Goal: Transaction & Acquisition: Purchase product/service

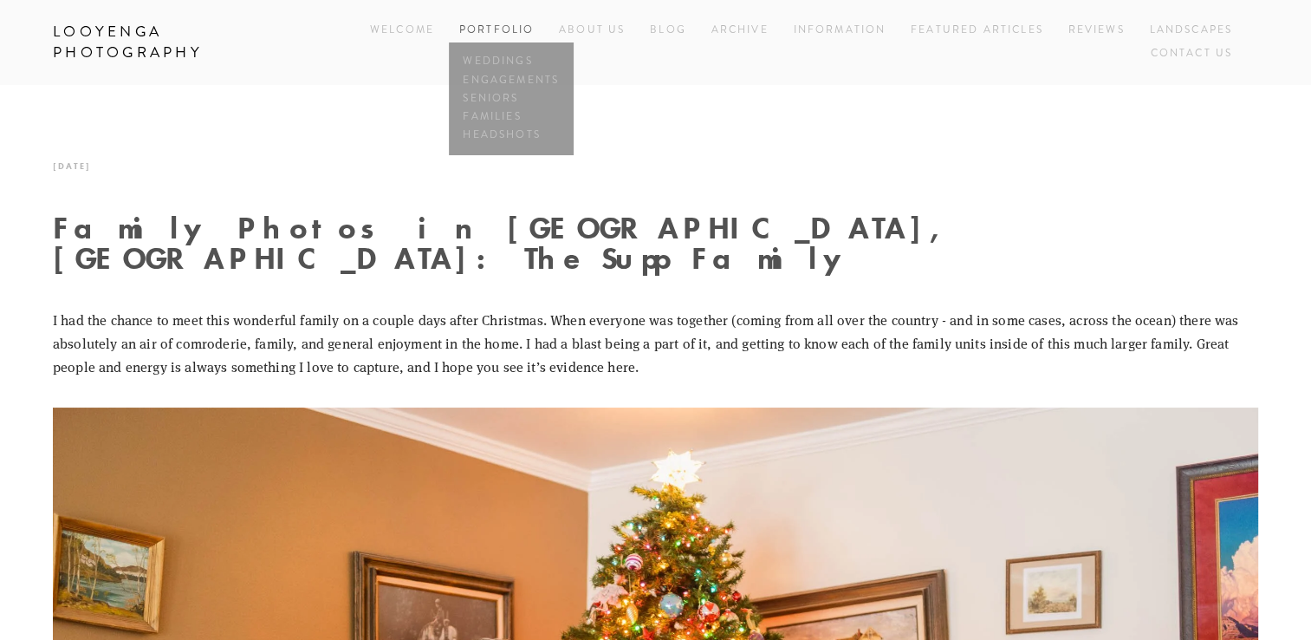
click at [503, 33] on link "Portfolio" at bounding box center [496, 30] width 75 height 15
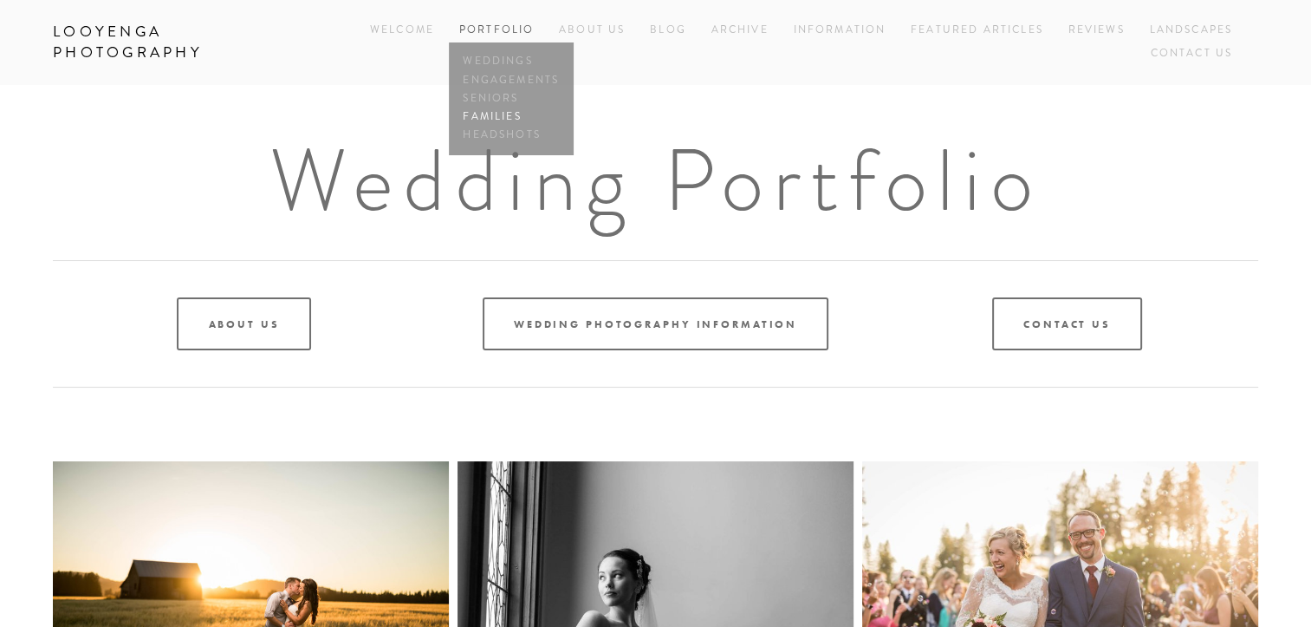
click at [483, 113] on link "Families" at bounding box center [511, 116] width 104 height 18
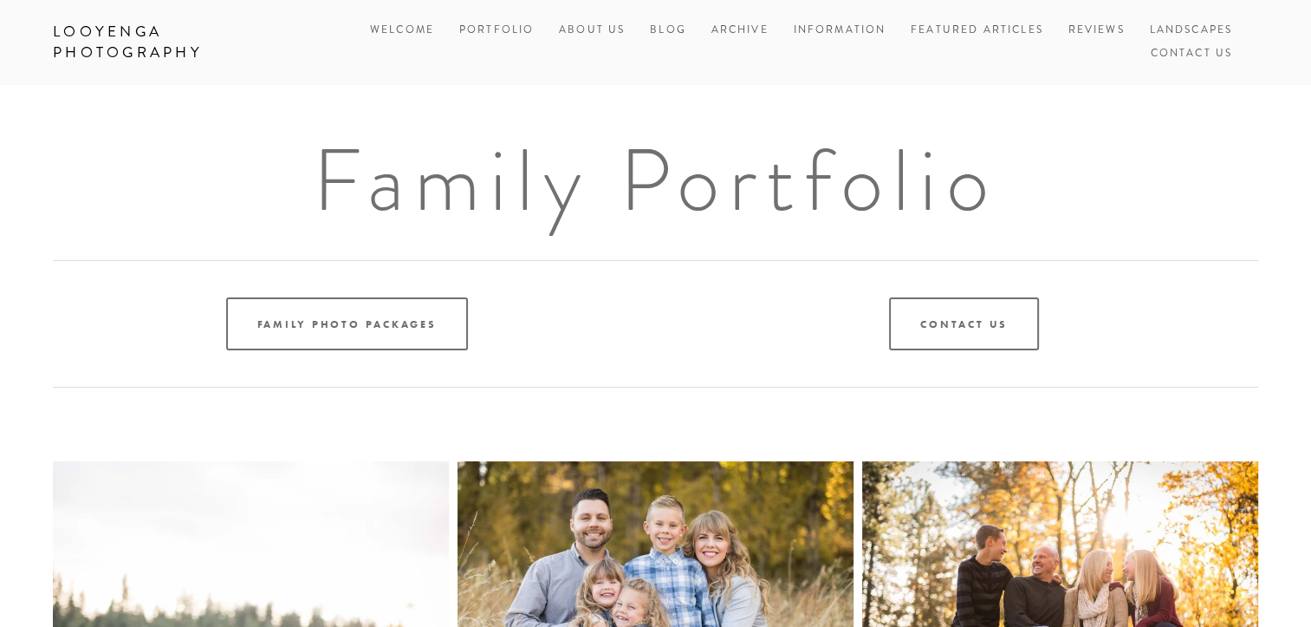
click at [128, 211] on h1 "Family Portfolio" at bounding box center [656, 180] width 1206 height 87
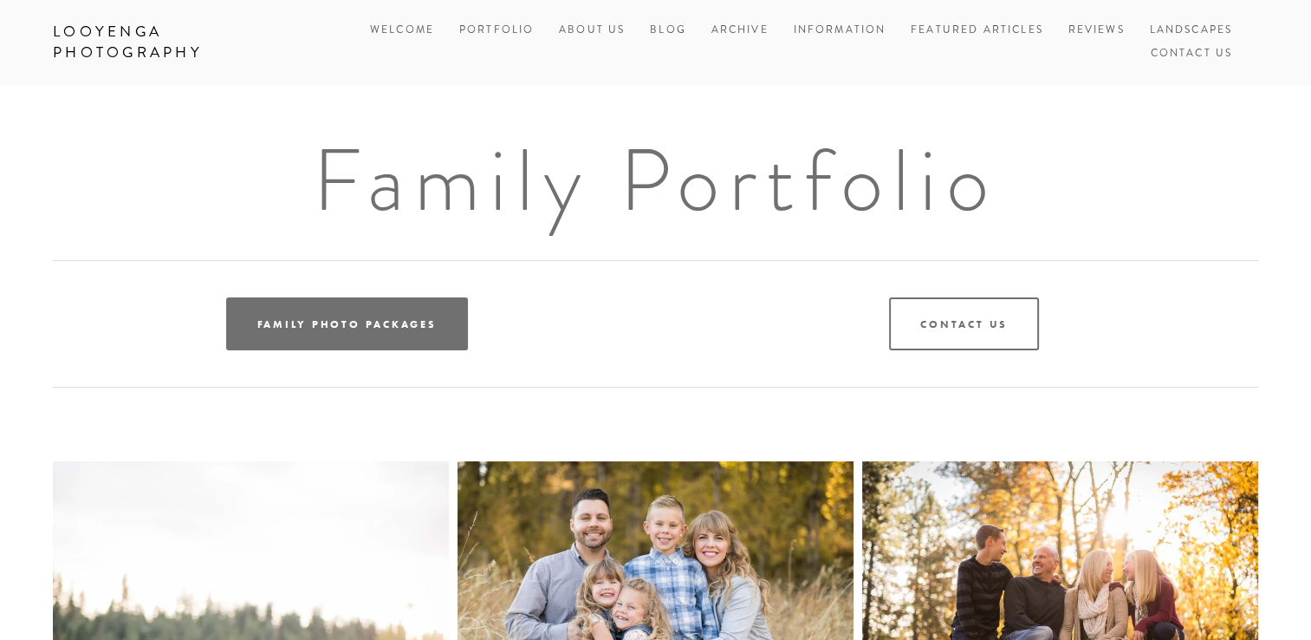
click at [267, 310] on link "Family Photo Packages" at bounding box center [347, 323] width 242 height 53
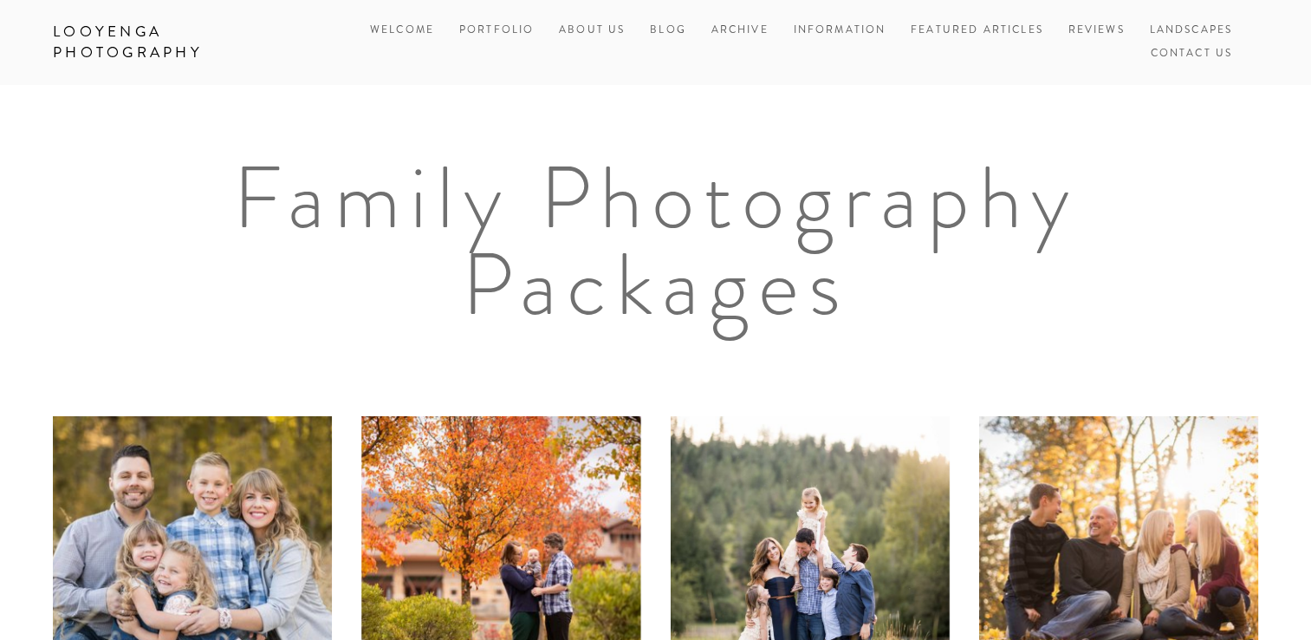
click at [107, 219] on div "Family Photography Packages" at bounding box center [655, 277] width 1235 height 247
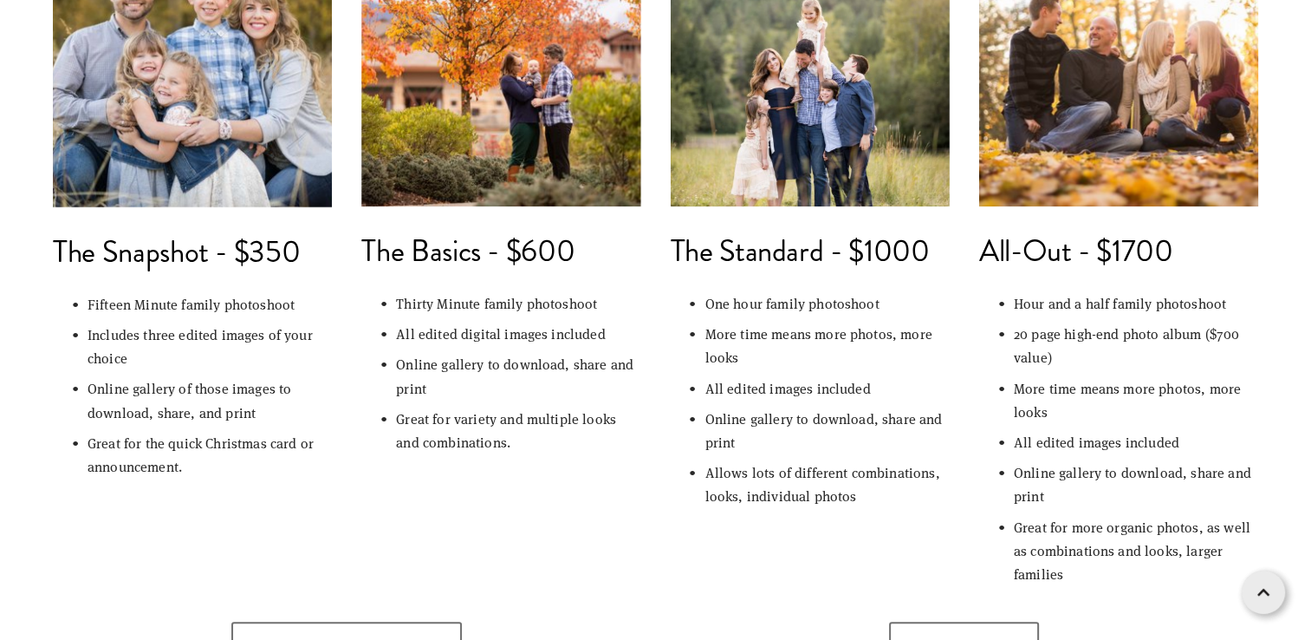
scroll to position [485, 0]
